Goal: Transaction & Acquisition: Purchase product/service

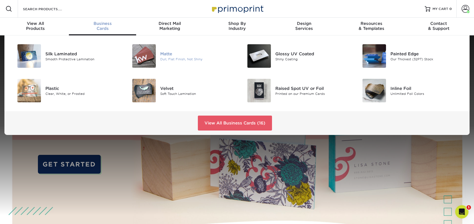
click at [141, 49] on img at bounding box center [143, 55] width 23 height 23
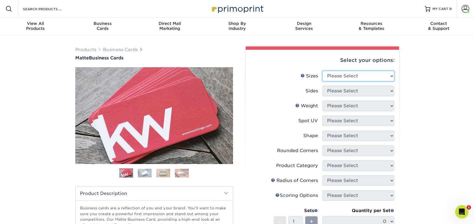
click at [356, 77] on select "Please Select 1.5" x 3.5" - Mini 1.75" x 3.5" - Mini 2" x 2" - Square 2" x 3" -…" at bounding box center [358, 76] width 72 height 11
select select "2.00x3.50"
click at [322, 71] on select "Please Select 1.5" x 3.5" - Mini 1.75" x 3.5" - Mini 2" x 2" - Square 2" x 3" -…" at bounding box center [358, 76] width 72 height 11
click at [359, 91] on select "Please Select Print Both Sides Print Front Only" at bounding box center [358, 91] width 72 height 11
select select "13abbda7-1d64-4f25-8bb2-c179b224825d"
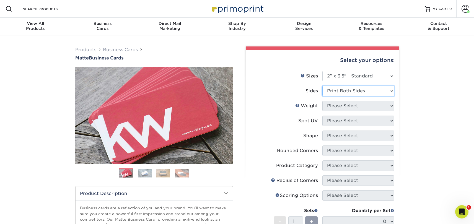
click at [322, 86] on select "Please Select Print Both Sides Print Front Only" at bounding box center [358, 91] width 72 height 11
click at [360, 104] on select "Please Select 16PT 14PT" at bounding box center [358, 106] width 72 height 11
select select "14PT"
click at [322, 101] on select "Please Select 16PT 14PT" at bounding box center [358, 106] width 72 height 11
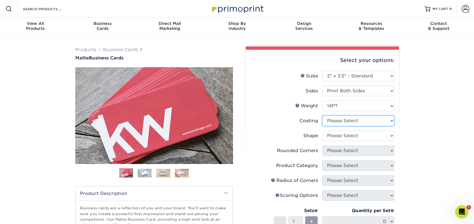
click at [363, 120] on select at bounding box center [358, 121] width 72 height 11
select select "121bb7b5-3b4d-429f-bd8d-bbf80e953313"
click at [322, 116] on select at bounding box center [358, 121] width 72 height 11
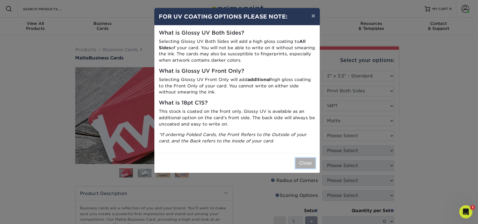
click at [309, 161] on button "Close" at bounding box center [305, 163] width 20 height 11
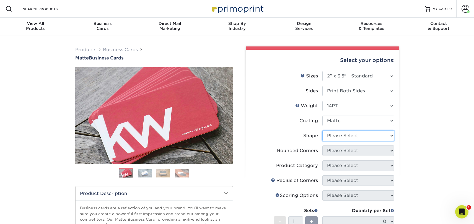
click at [352, 132] on select "Please Select Standard" at bounding box center [358, 135] width 72 height 11
select select "standard"
click at [322, 130] on select "Please Select Standard" at bounding box center [358, 135] width 72 height 11
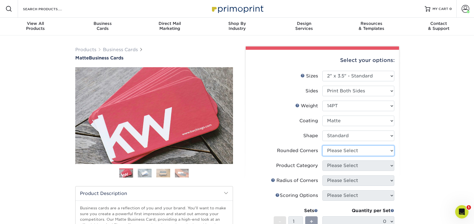
click at [352, 151] on select "Please Select Yes - Round 2 Corners Yes - Round 4 Corners No" at bounding box center [358, 150] width 72 height 11
click at [360, 148] on select "Please Select Yes - Round 2 Corners Yes - Round 4 Corners No" at bounding box center [358, 150] width 72 height 11
select select "0"
click at [322, 145] on select "Please Select Yes - Round 2 Corners Yes - Round 4 Corners No" at bounding box center [358, 150] width 72 height 11
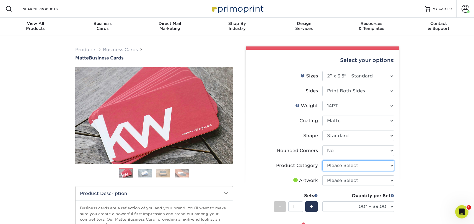
click at [349, 162] on select "Please Select Business Cards" at bounding box center [358, 165] width 72 height 11
select select "3b5148f1-0588-4f88-a218-97bcfdce65c1"
click at [322, 160] on select "Please Select Business Cards" at bounding box center [358, 165] width 72 height 11
click at [345, 181] on select "Please Select I will upload files I need a design - $100" at bounding box center [358, 180] width 72 height 11
select select "upload"
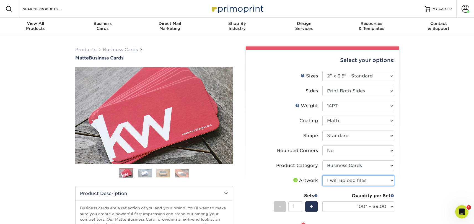
click at [322, 175] on select "Please Select I will upload files I need a design - $100" at bounding box center [358, 180] width 72 height 11
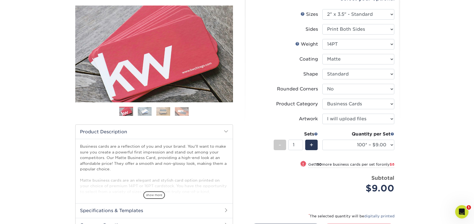
click at [375, 139] on div "Quantity per Set 100* – $9.00 250* – $17.00 500 – $33.00 1000 – $42.00 2500 – $…" at bounding box center [358, 144] width 72 height 26
click at [375, 142] on select "100* – $9.00 250* – $17.00 500 – $33.00 1000 – $42.00 2500 – $75.00 5000 – $143…" at bounding box center [358, 145] width 72 height 11
click at [322, 140] on select "100* – $9.00 250* – $17.00 500 – $33.00 1000 – $42.00 2500 – $75.00 5000 – $143…" at bounding box center [358, 145] width 72 height 11
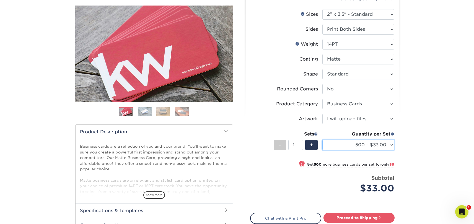
click at [366, 140] on select "100* – $9.00 250* – $17.00 500 – $33.00 1000 – $42.00 2500 – $75.00 5000 – $143…" at bounding box center [358, 145] width 72 height 11
click at [322, 140] on select "100* – $9.00 250* – $17.00 500 – $33.00 1000 – $42.00 2500 – $75.00 5000 – $143…" at bounding box center [358, 145] width 72 height 11
click at [361, 143] on select "100* – $9.00 250* – $17.00 500 – $33.00 1000 – $42.00 2500 – $75.00 5000 – $143…" at bounding box center [358, 145] width 72 height 11
select select "1000 – $42.00"
click at [322, 140] on select "100* – $9.00 250* – $17.00 500 – $33.00 1000 – $42.00 2500 – $75.00 5000 – $143…" at bounding box center [358, 145] width 72 height 11
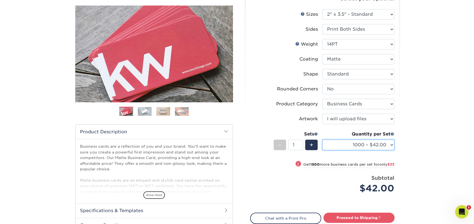
scroll to position [76, 0]
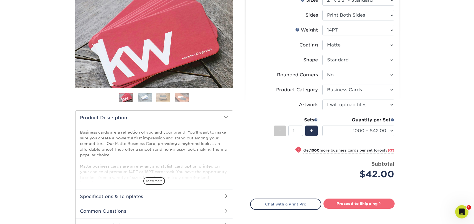
click at [371, 203] on link "Proceed to Shipping" at bounding box center [358, 203] width 71 height 10
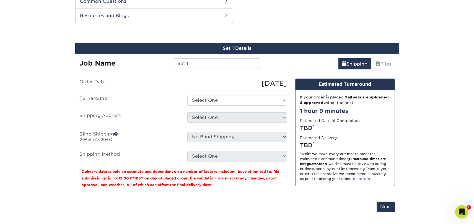
scroll to position [289, 0]
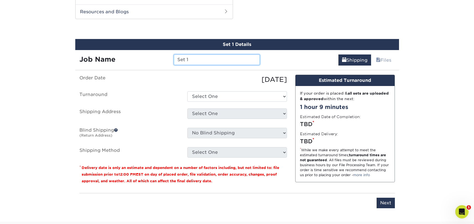
drag, startPoint x: 211, startPoint y: 60, endPoint x: 99, endPoint y: 61, distance: 112.5
click at [99, 61] on div "Job Name Set 1" at bounding box center [169, 59] width 189 height 11
type input "25.10.8 [PERSON_NAME] - [GEOGRAPHIC_DATA]"
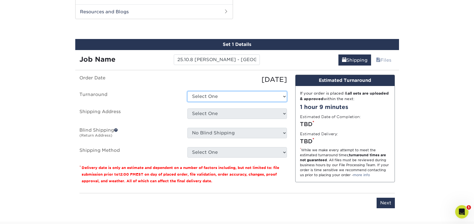
click at [208, 99] on select "Select One 2-4 Business Days 2 Day Next Business Day" at bounding box center [237, 96] width 100 height 11
select select "bbae0db4-e4ea-4d4a-8a0b-eb00eeb16e68"
click at [187, 91] on select "Select One 2-4 Business Days 2 Day Next Business Day" at bounding box center [237, 96] width 100 height 11
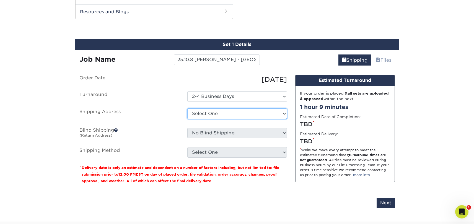
click at [216, 113] on select "Select One Business Cards - Leanne King Carolina Caring Carolina Caring Carolin…" at bounding box center [237, 113] width 100 height 11
select select "139857"
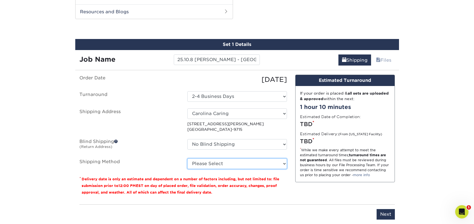
click at [217, 164] on select "Please Select Ground Shipping (+$8.96) 3 Day Shipping Service (+$15.60) 2 Day A…" at bounding box center [237, 163] width 100 height 11
select select "03"
click at [187, 158] on select "Please Select Ground Shipping (+$8.96) 3 Day Shipping Service (+$15.60) 2 Day A…" at bounding box center [237, 163] width 100 height 11
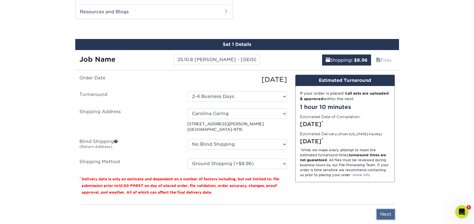
click at [385, 212] on input "Next" at bounding box center [385, 214] width 18 height 11
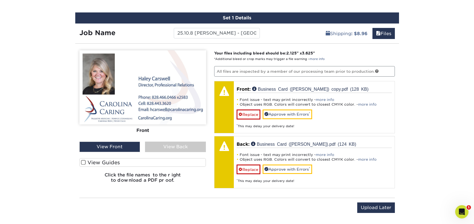
scroll to position [325, 0]
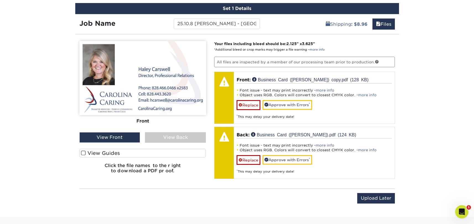
click at [155, 137] on div "View Back" at bounding box center [175, 137] width 61 height 11
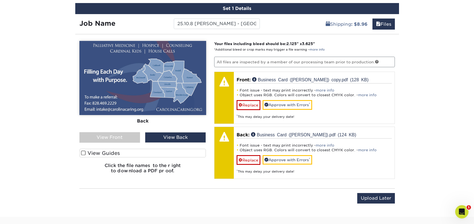
click at [112, 137] on div "View Front" at bounding box center [109, 137] width 61 height 11
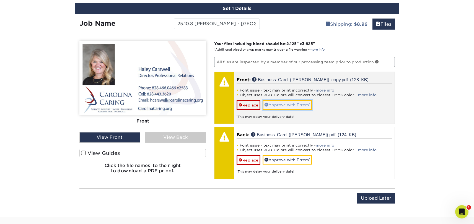
click at [275, 106] on link "Approve with Errors *" at bounding box center [286, 104] width 49 height 9
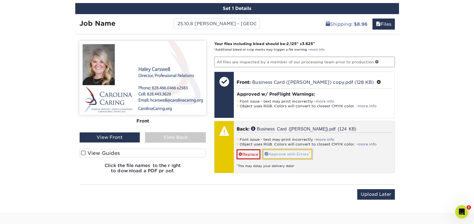
click at [284, 153] on link "Approve with Errors *" at bounding box center [286, 153] width 49 height 9
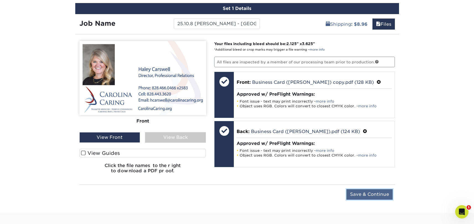
click at [367, 194] on input "Save & Continue" at bounding box center [369, 194] width 46 height 11
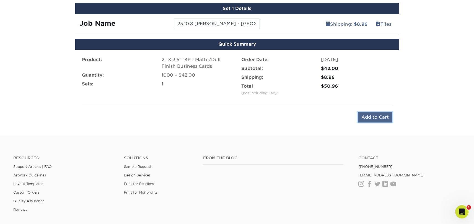
click at [373, 118] on input "Add to Cart" at bounding box center [374, 117] width 35 height 11
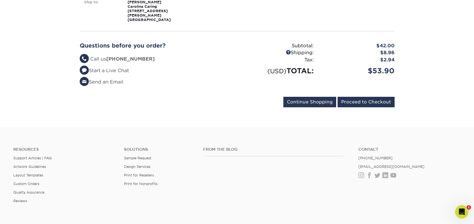
scroll to position [137, 0]
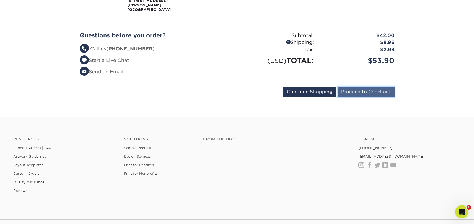
click at [367, 87] on input "Proceed to Checkout" at bounding box center [365, 92] width 57 height 11
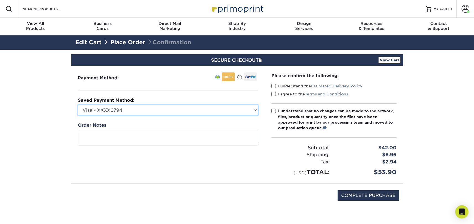
click at [200, 109] on select "Visa - XXXX6794 Visa - XXXX7081 Visa - XXXX2172 Visa - XXXX1584 Visa - XXXX7084…" at bounding box center [168, 110] width 180 height 11
select select "69163"
click at [78, 105] on select "Visa - XXXX6794 Visa - XXXX7081 Visa - XXXX2172 Visa - XXXX1584 Visa - XXXX7084…" at bounding box center [168, 110] width 180 height 11
click at [274, 89] on span at bounding box center [273, 85] width 5 height 5
click at [0, 0] on input "I understand the Estimated Delivery Policy" at bounding box center [0, 0] width 0 height 0
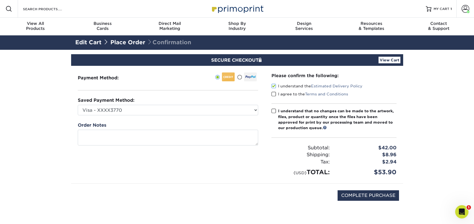
click at [273, 94] on span at bounding box center [273, 93] width 5 height 5
click at [0, 0] on input "I agree to the Terms and Conditions" at bounding box center [0, 0] width 0 height 0
click at [271, 109] on span at bounding box center [273, 110] width 5 height 5
click at [0, 0] on input "I understand that no changes can be made to the artwork, files, product or quan…" at bounding box center [0, 0] width 0 height 0
click at [363, 198] on input "COMPLETE PURCHASE" at bounding box center [367, 195] width 61 height 11
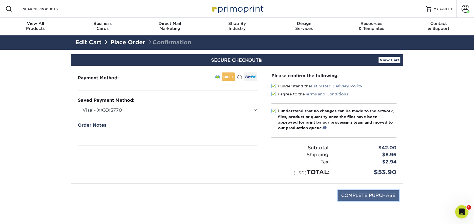
type input "PROCESSING, PLEASE WAIT..."
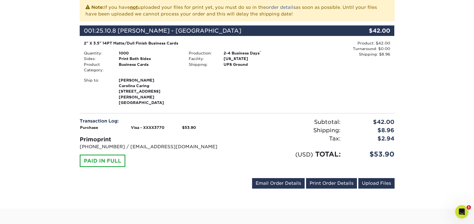
scroll to position [129, 0]
